Goal: Check status: Check status

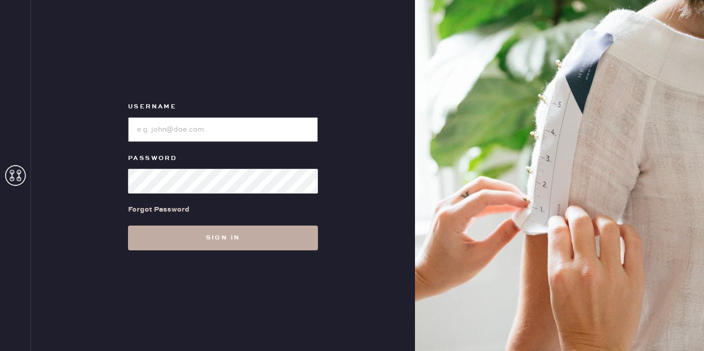
type input "[EMAIL_ADDRESS][DOMAIN_NAME]"
click at [256, 233] on button "Sign in" at bounding box center [223, 238] width 190 height 25
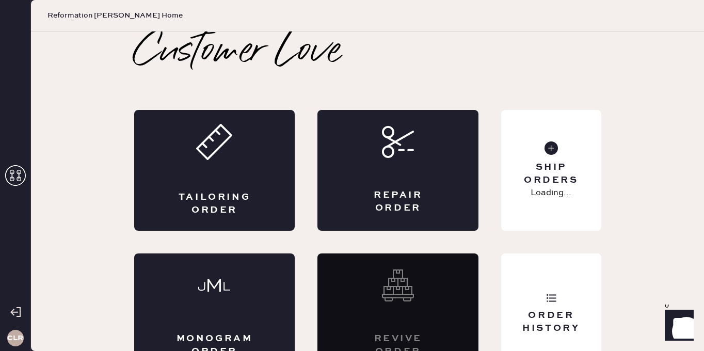
click at [16, 181] on icon at bounding box center [15, 175] width 21 height 21
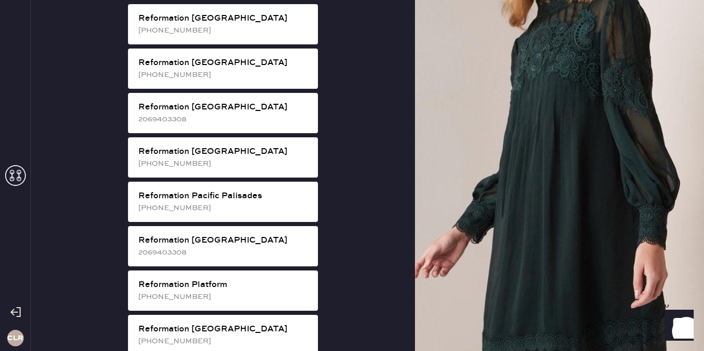
scroll to position [1286, 0]
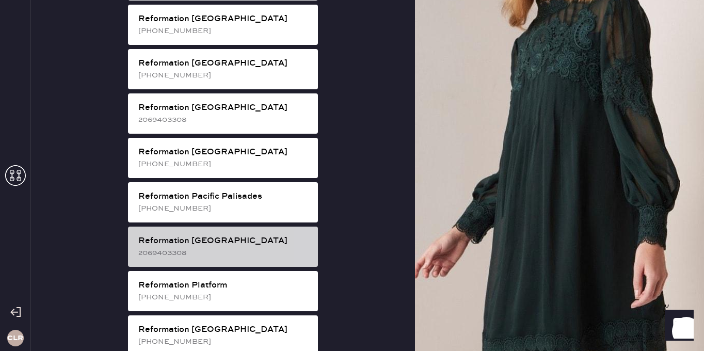
click at [205, 235] on div "Reformation [GEOGRAPHIC_DATA]" at bounding box center [223, 241] width 171 height 12
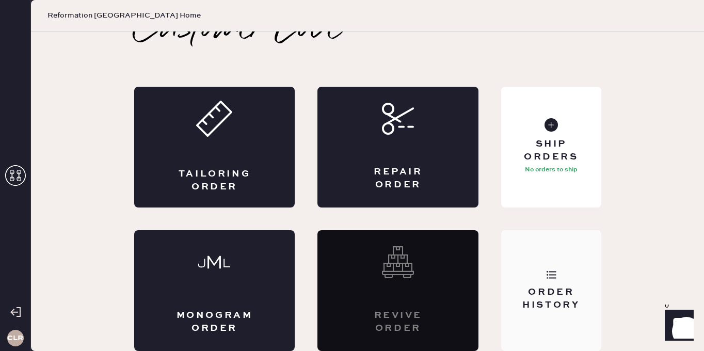
click at [547, 262] on div "Order History" at bounding box center [551, 290] width 100 height 121
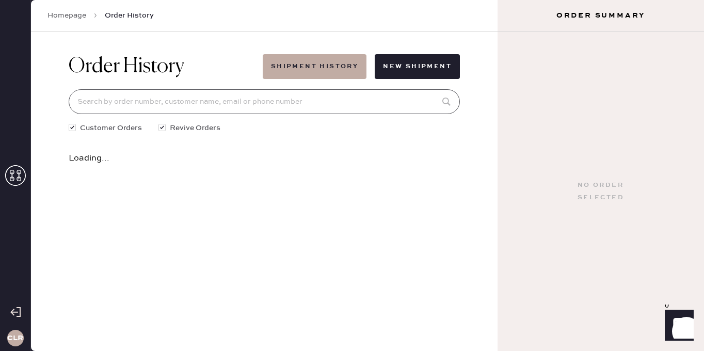
click at [229, 101] on input at bounding box center [264, 101] width 391 height 25
paste input "[EMAIL_ADDRESS][DOMAIN_NAME]"
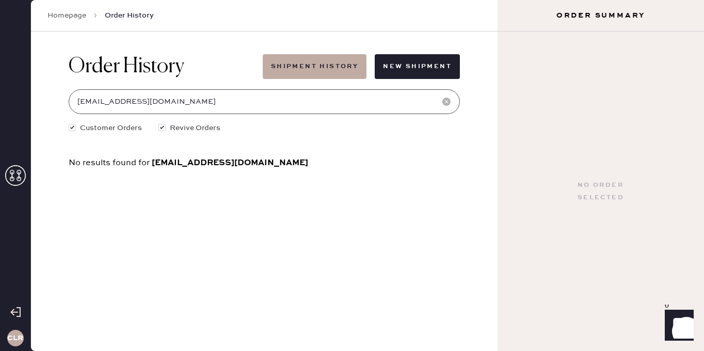
drag, startPoint x: 158, startPoint y: 102, endPoint x: 85, endPoint y: 101, distance: 73.8
click at [85, 101] on input "[EMAIL_ADDRESS][DOMAIN_NAME]" at bounding box center [264, 101] width 391 height 25
type input "m"
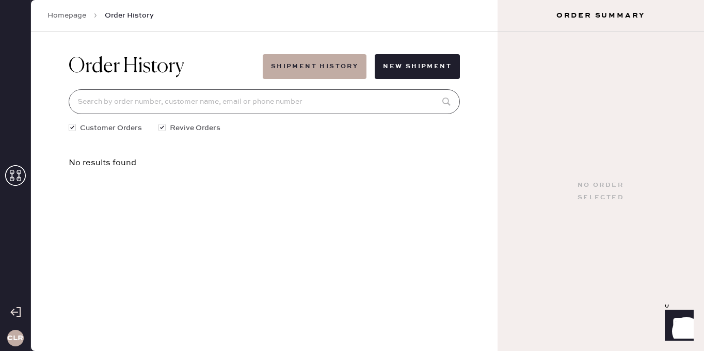
paste input "[EMAIL_ADDRESS][DOMAIN_NAME]"
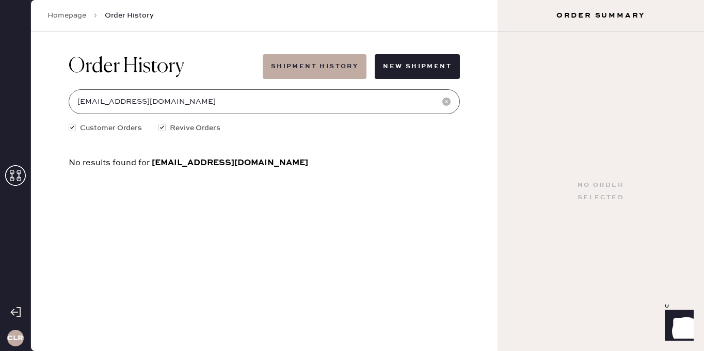
type input "[EMAIL_ADDRESS][DOMAIN_NAME]"
drag, startPoint x: 173, startPoint y: 97, endPoint x: 80, endPoint y: 99, distance: 93.5
click at [80, 99] on input "[EMAIL_ADDRESS][DOMAIN_NAME]" at bounding box center [264, 101] width 391 height 25
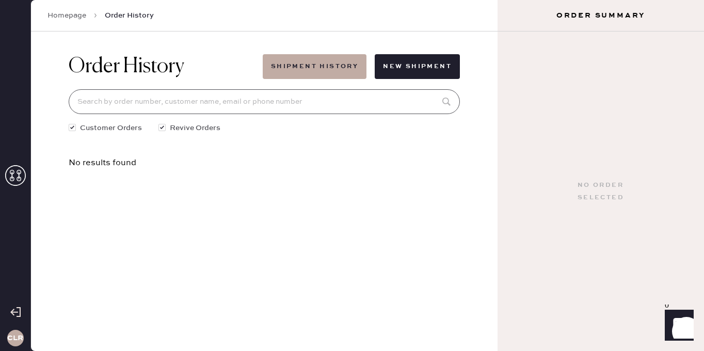
paste input "[EMAIL_ADDRESS][DOMAIN_NAME]"
type input "[EMAIL_ADDRESS][DOMAIN_NAME]"
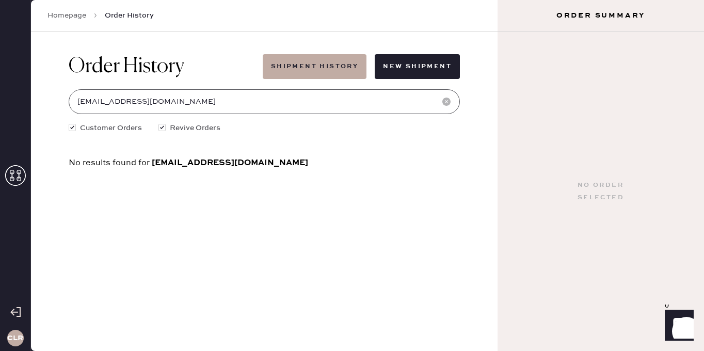
drag, startPoint x: 161, startPoint y: 107, endPoint x: 75, endPoint y: 107, distance: 85.7
click at [75, 107] on input "[EMAIL_ADDRESS][DOMAIN_NAME]" at bounding box center [264, 101] width 391 height 25
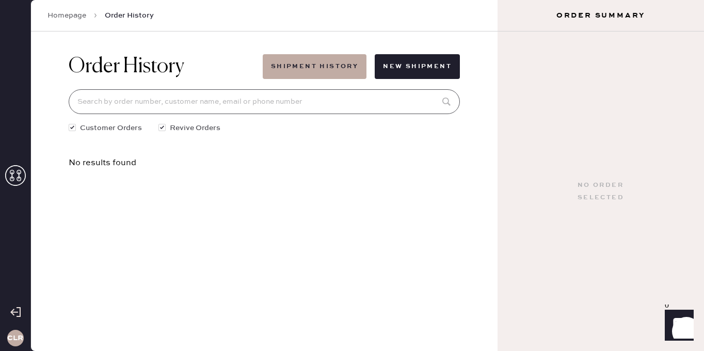
paste input "S30423060"
type input "S30423060"
